Goal: Check status: Check status

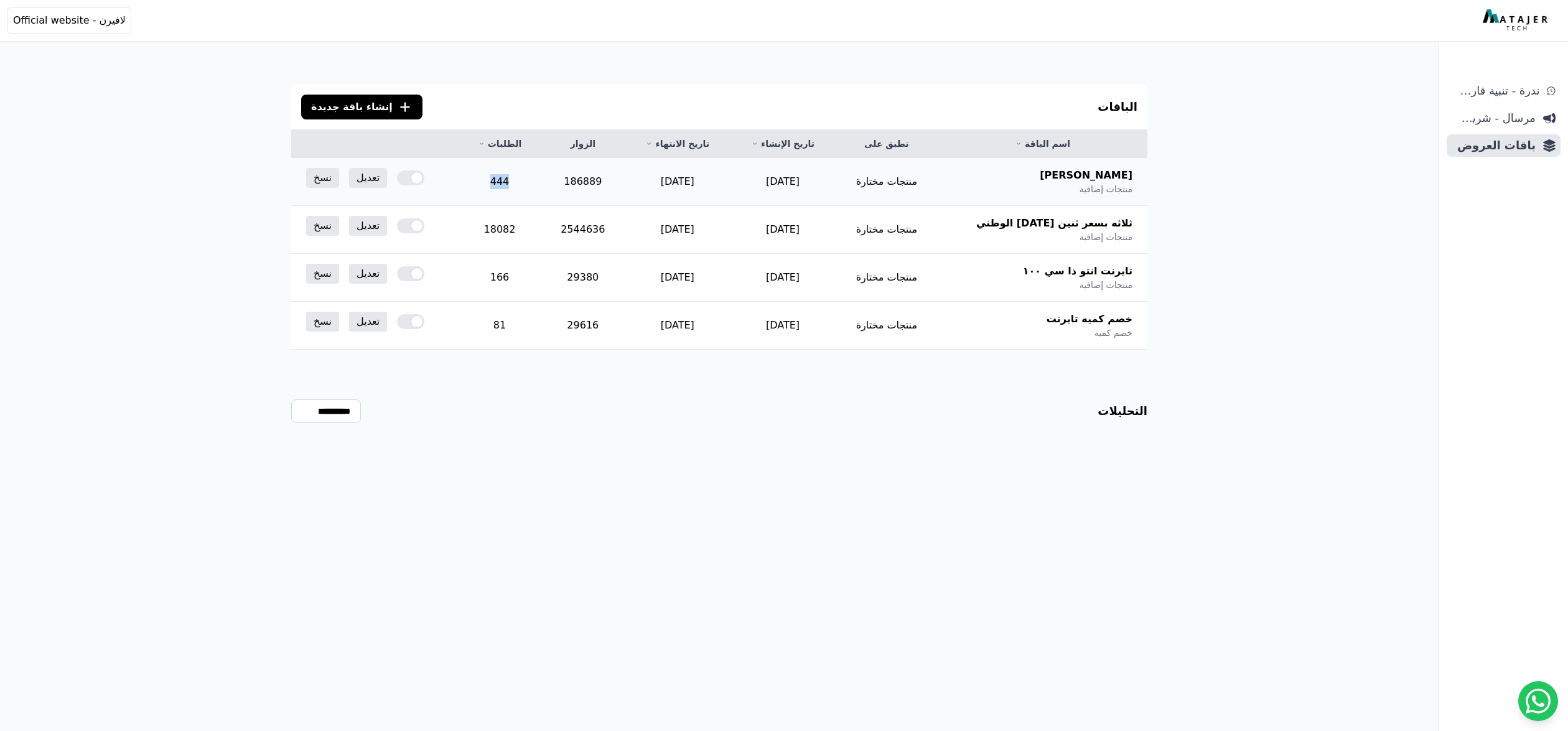
drag, startPoint x: 548, startPoint y: 181, endPoint x: 474, endPoint y: 182, distance: 74.0
click at [474, 182] on td "444" at bounding box center [499, 182] width 83 height 48
click at [522, 181] on td "444" at bounding box center [499, 182] width 83 height 48
drag, startPoint x: 541, startPoint y: 182, endPoint x: 490, endPoint y: 184, distance: 51.0
click at [490, 184] on td "444" at bounding box center [499, 182] width 83 height 48
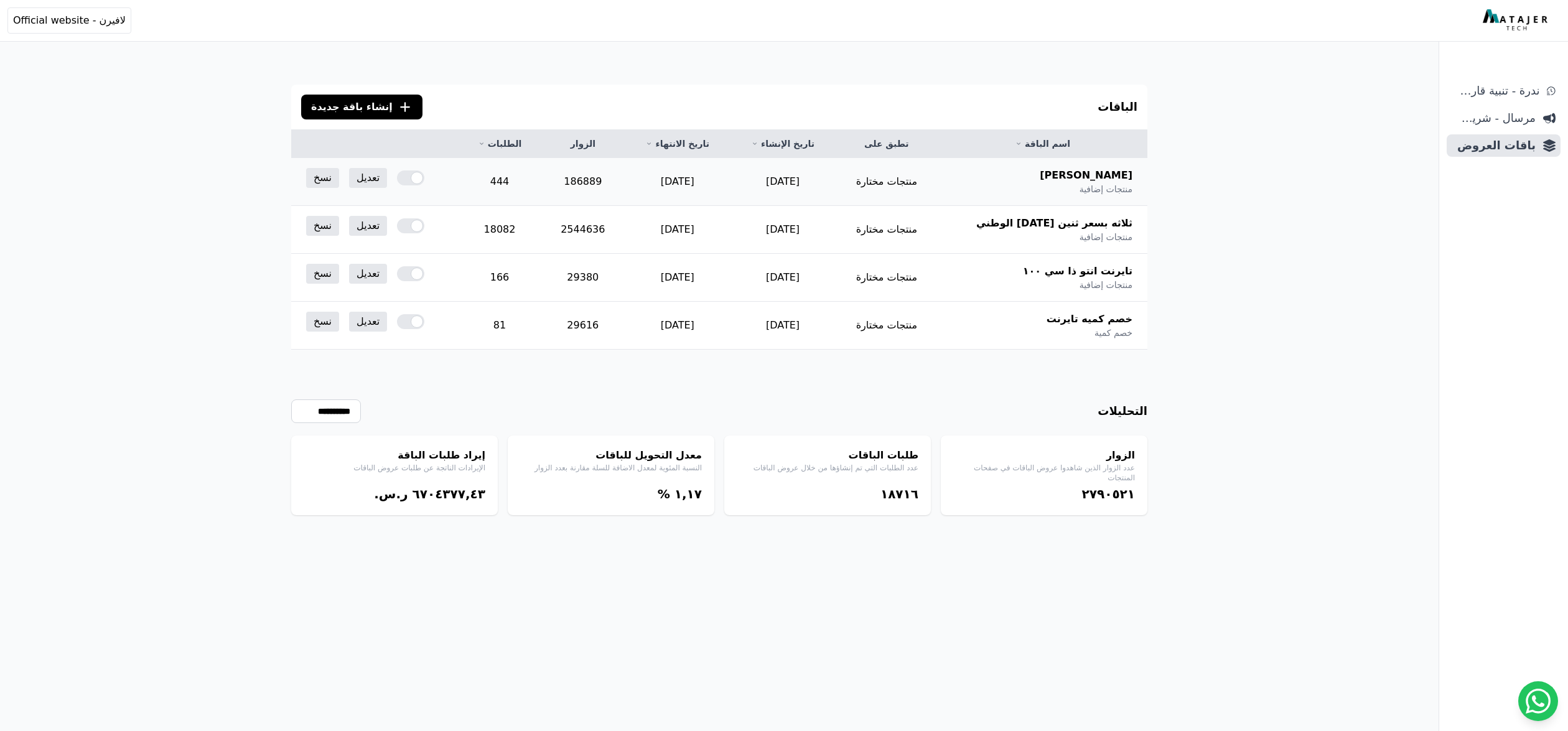
click at [625, 188] on td "186889" at bounding box center [582, 182] width 83 height 48
drag, startPoint x: 537, startPoint y: 183, endPoint x: 478, endPoint y: 181, distance: 59.0
click at [478, 181] on td "444" at bounding box center [499, 182] width 83 height 48
click at [806, 398] on div "**********" at bounding box center [719, 432] width 856 height 166
drag, startPoint x: 559, startPoint y: 183, endPoint x: 472, endPoint y: 186, distance: 87.1
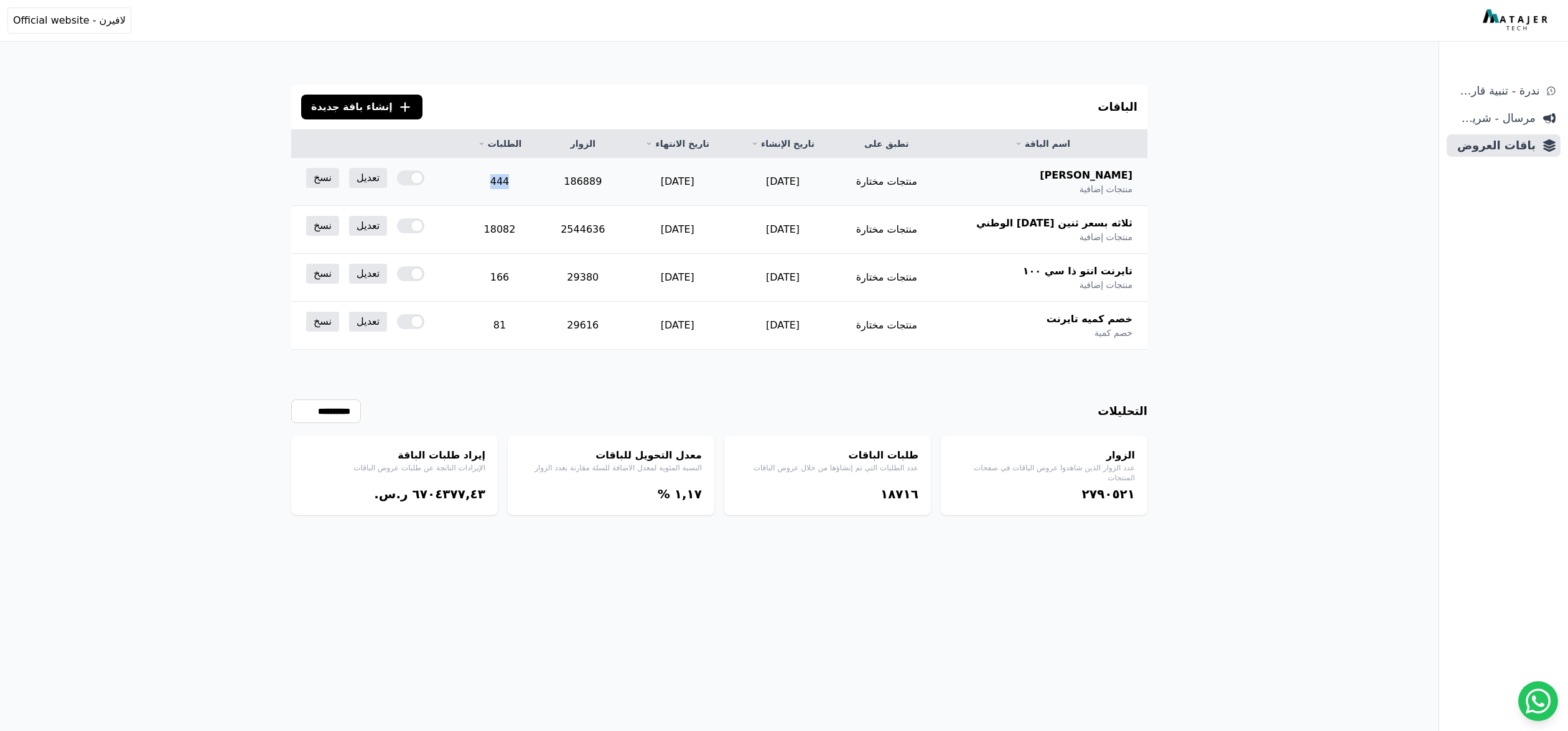
click at [472, 186] on tr "سينس فور إيفر منتجات إضافية منتجات مختارة [DATE] [DATE] 186889 444 تعديل نسخ" at bounding box center [719, 182] width 856 height 48
